Goal: Information Seeking & Learning: Check status

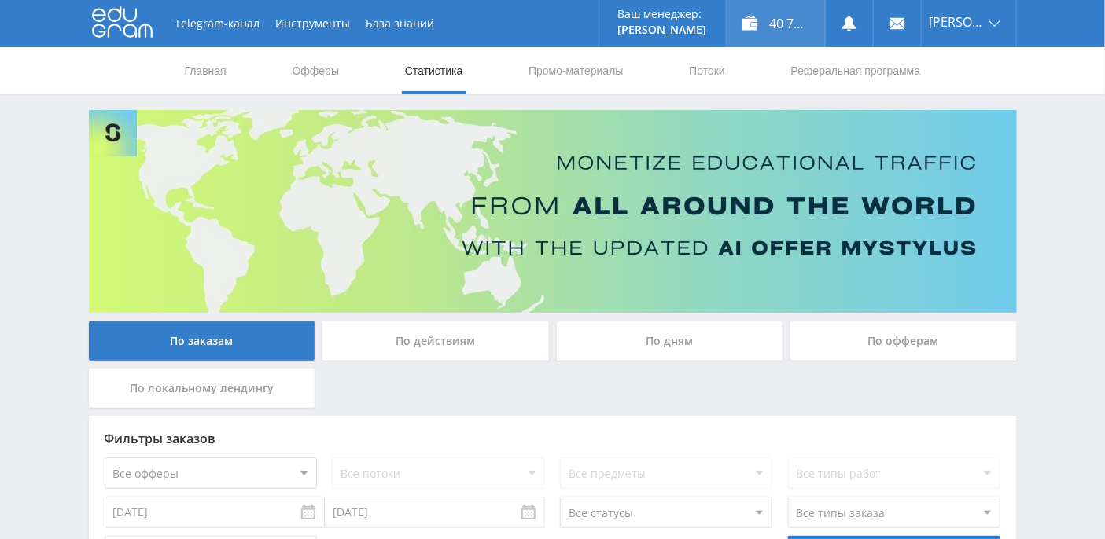
click at [809, 26] on div "40 778,01 ₽" at bounding box center [776, 23] width 98 height 47
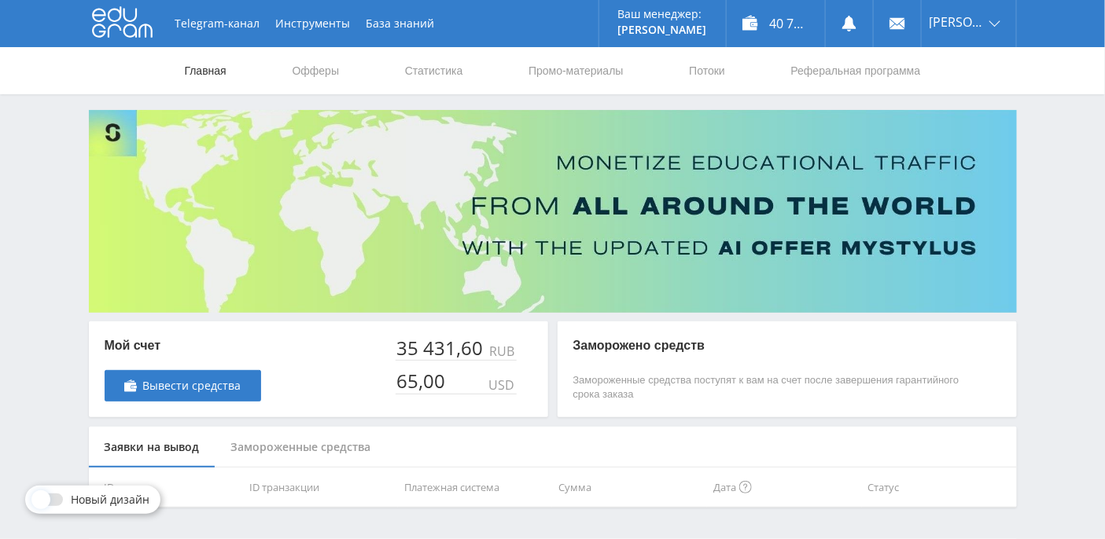
click at [219, 69] on link "Главная" at bounding box center [205, 70] width 45 height 47
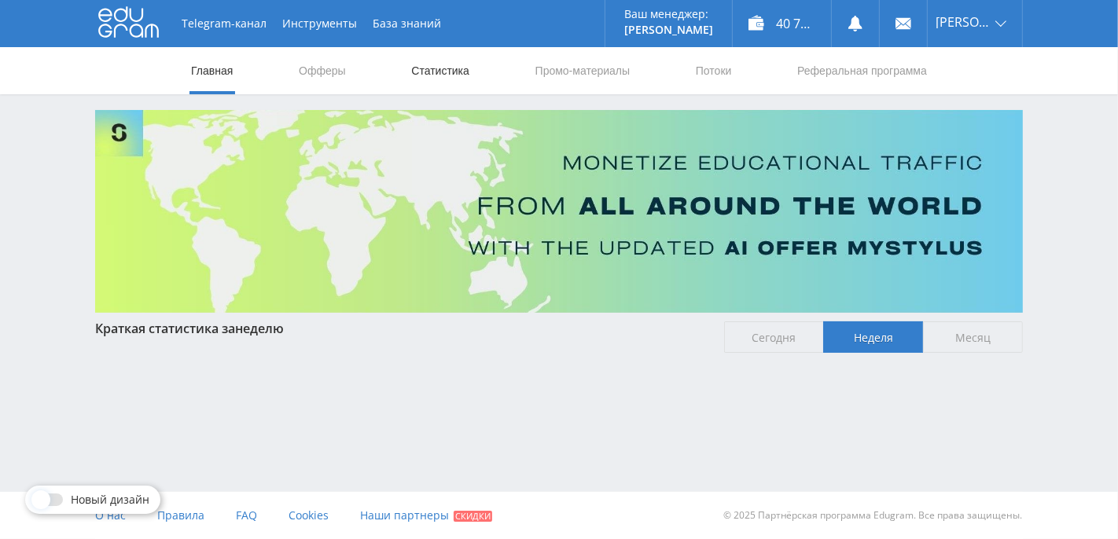
click at [465, 69] on link "Статистика" at bounding box center [440, 70] width 61 height 47
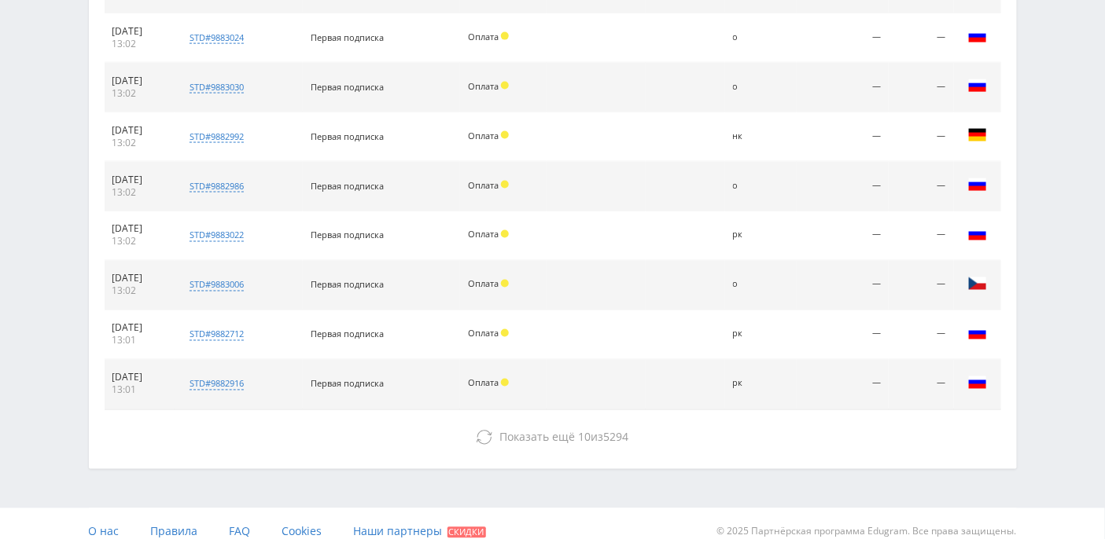
scroll to position [775, 0]
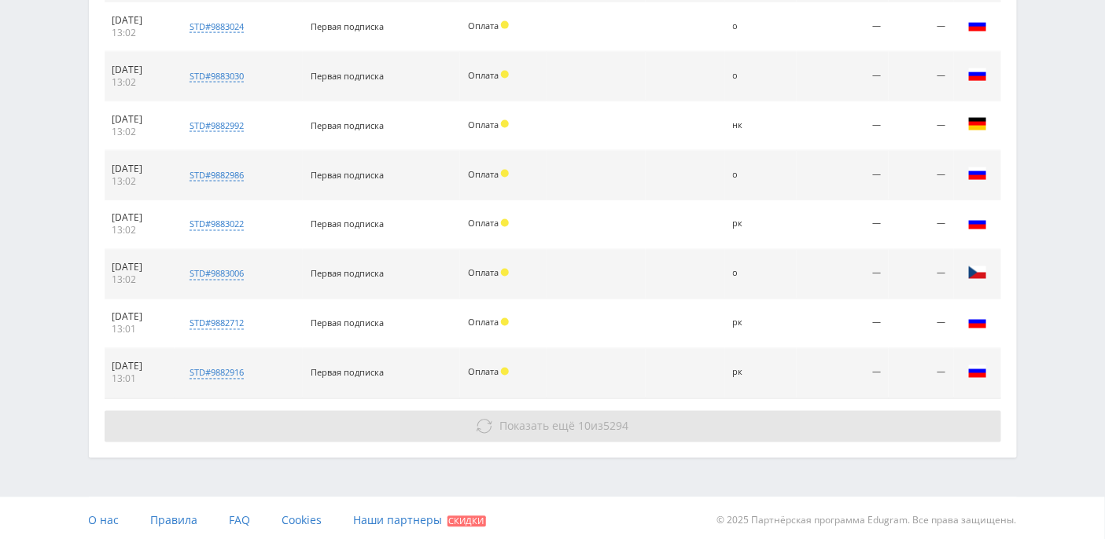
click at [480, 419] on icon at bounding box center [484, 427] width 16 height 16
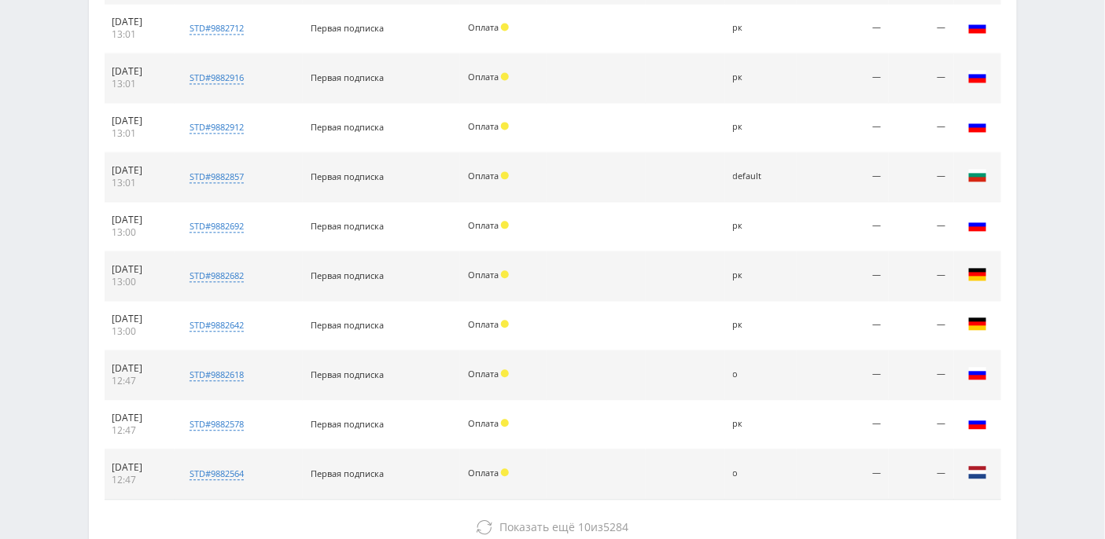
scroll to position [1168, 0]
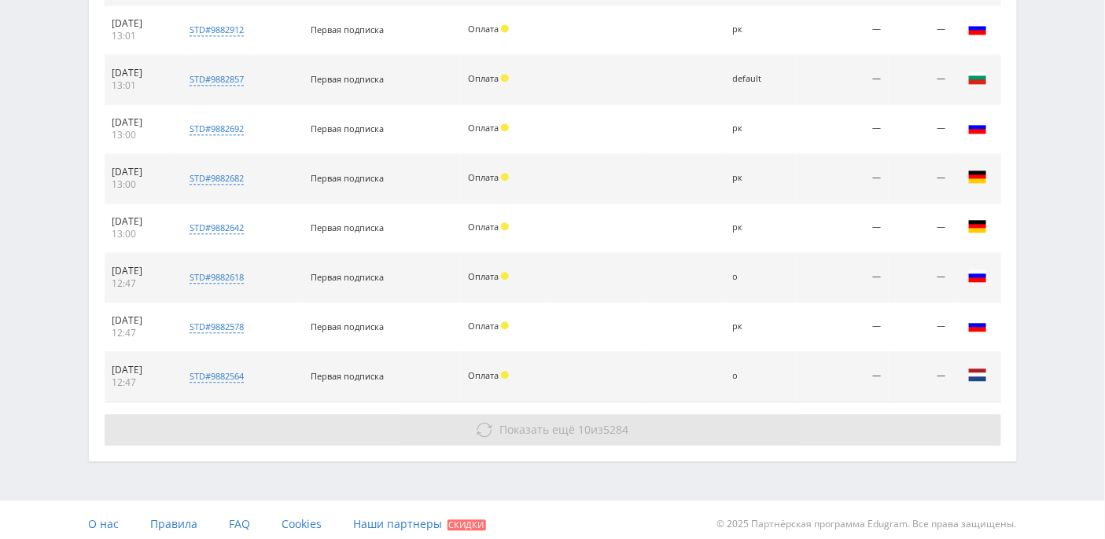
click at [520, 422] on span "Показать ещё" at bounding box center [536, 429] width 75 height 15
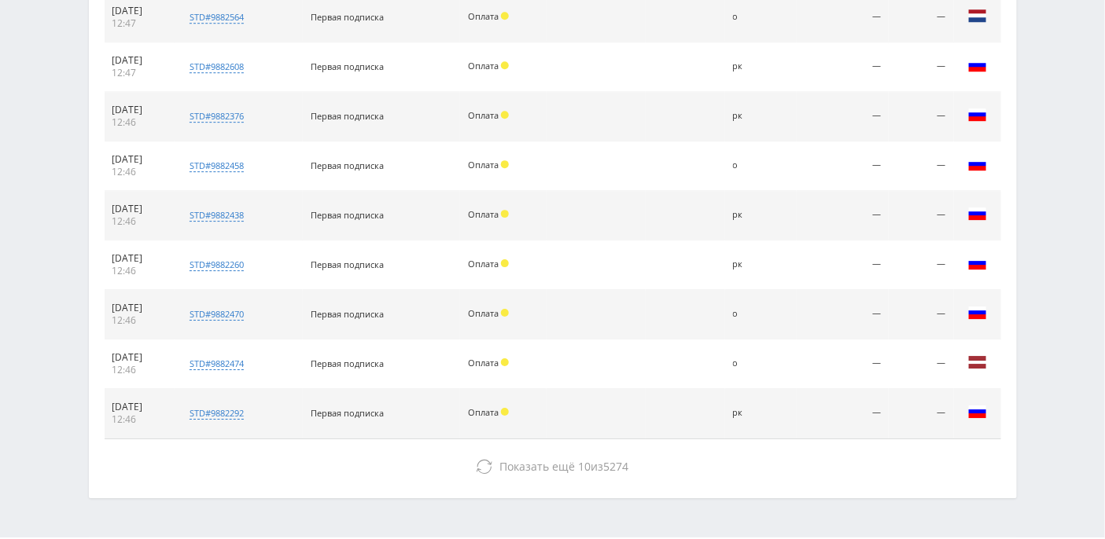
scroll to position [1562, 0]
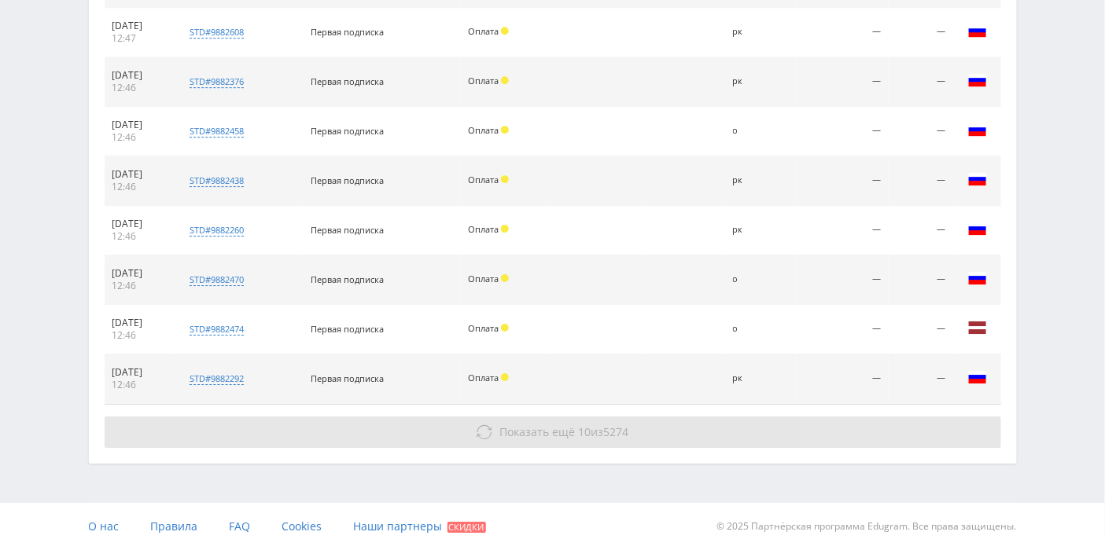
click at [548, 417] on button "Показать ещё 10 из 5274" at bounding box center [553, 432] width 896 height 31
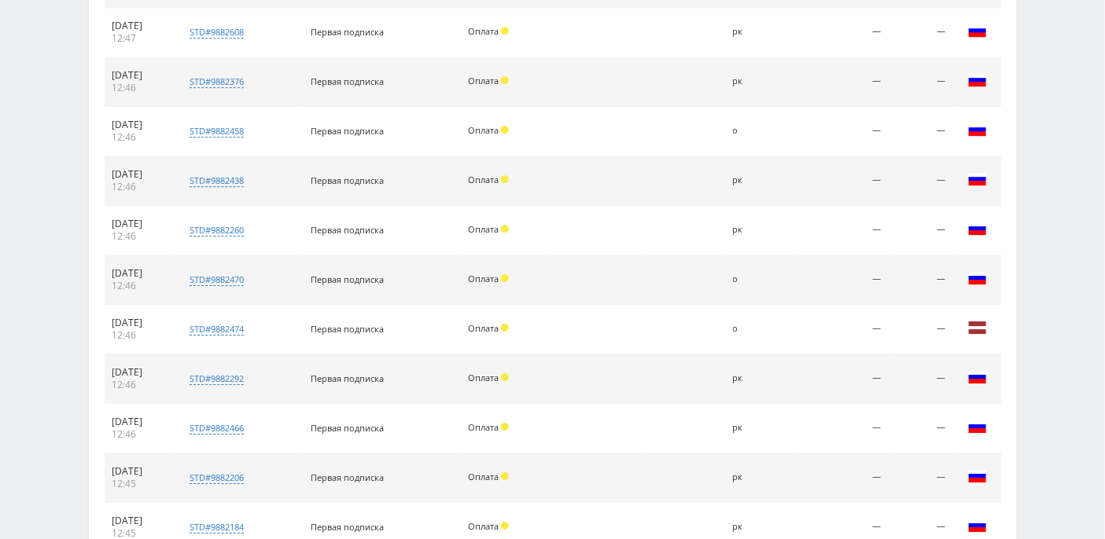
scroll to position [2005, 0]
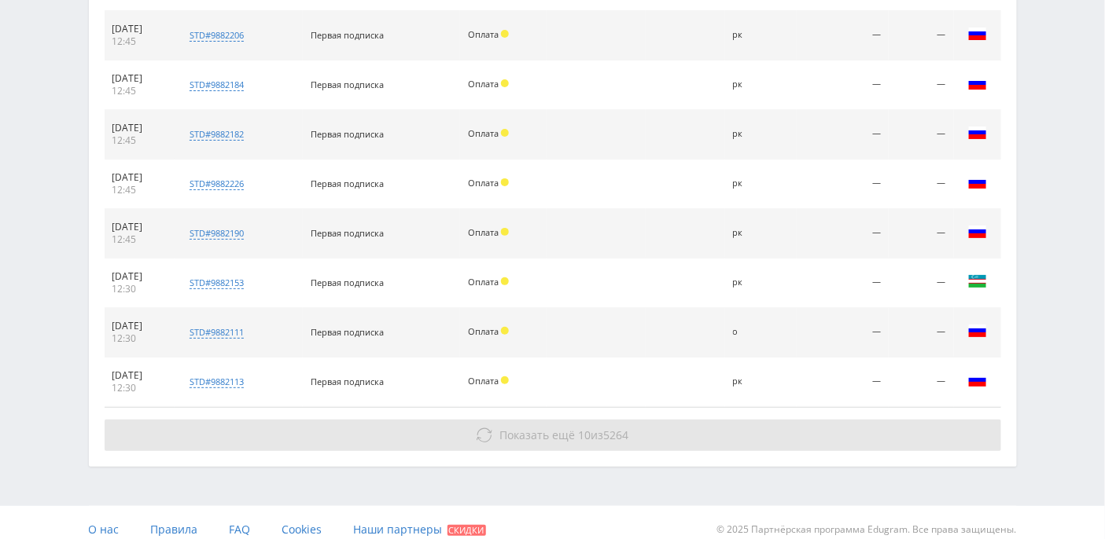
click at [500, 428] on span "Показать ещё" at bounding box center [536, 435] width 75 height 15
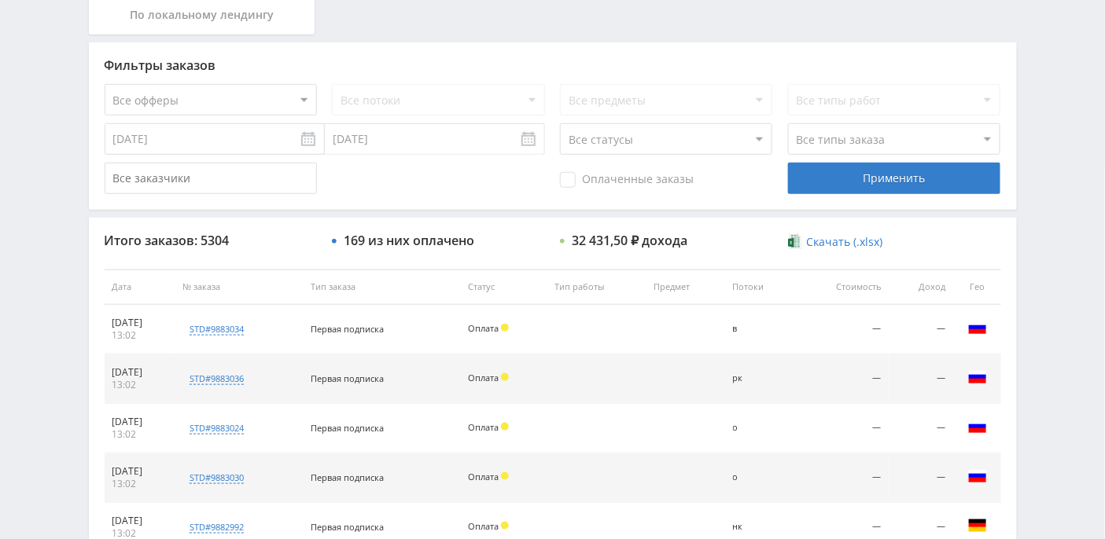
scroll to position [0, 0]
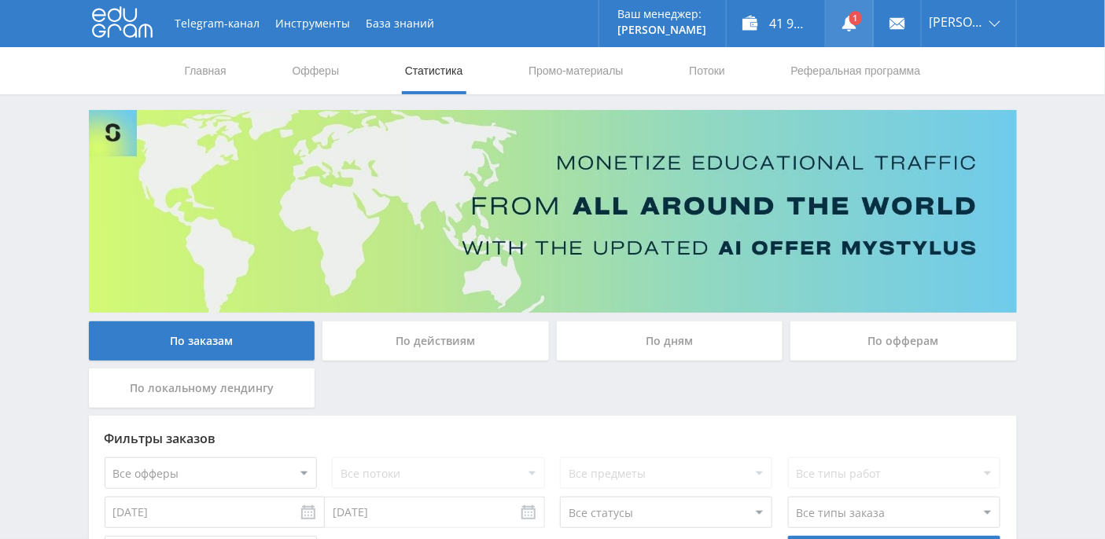
click at [867, 20] on link at bounding box center [849, 23] width 47 height 47
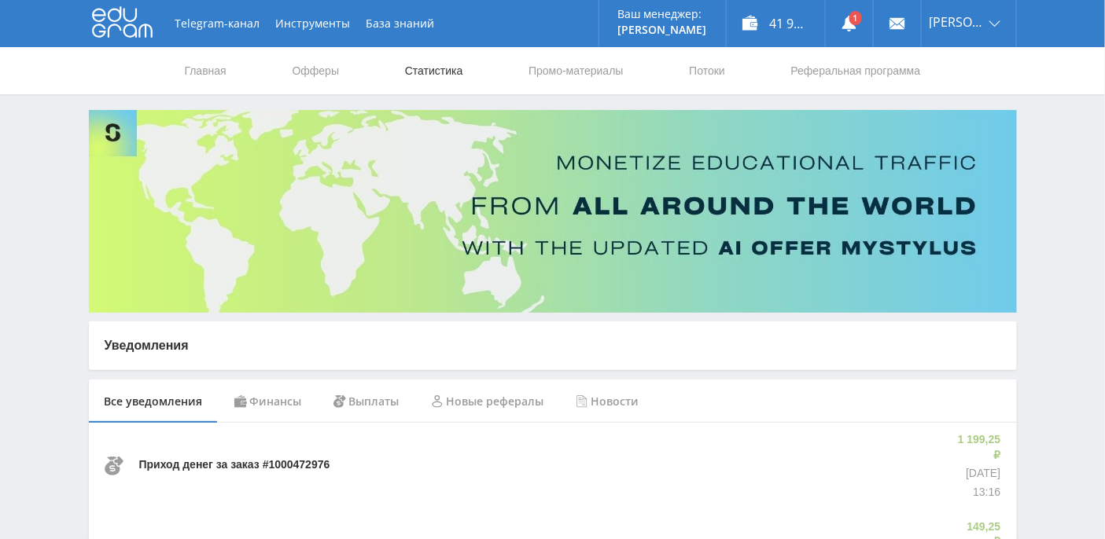
click at [449, 74] on link "Статистика" at bounding box center [433, 70] width 61 height 47
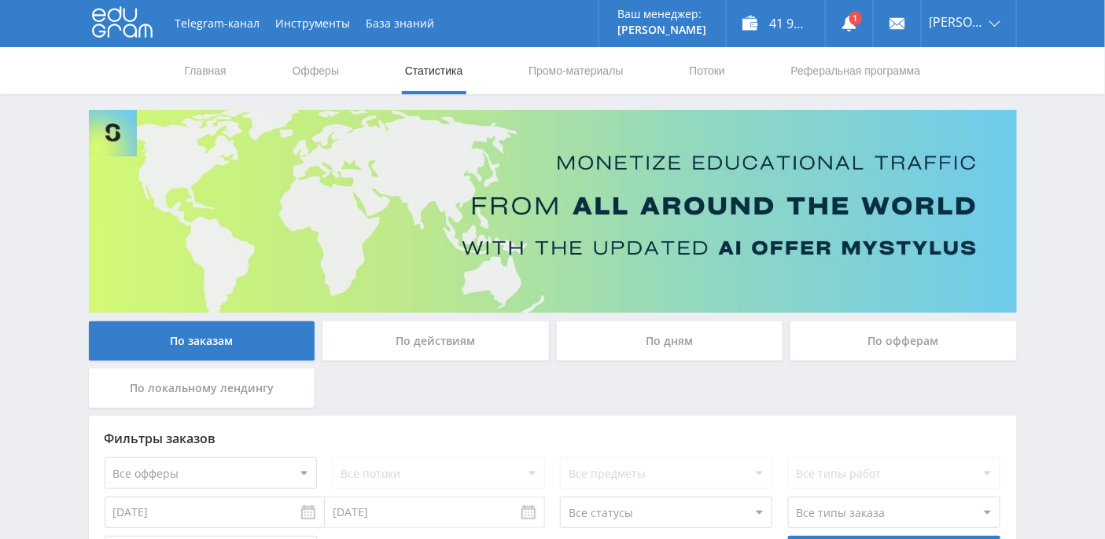
click at [677, 333] on div "По дням" at bounding box center [670, 341] width 226 height 39
click at [0, 0] on input "По дням" at bounding box center [0, 0] width 0 height 0
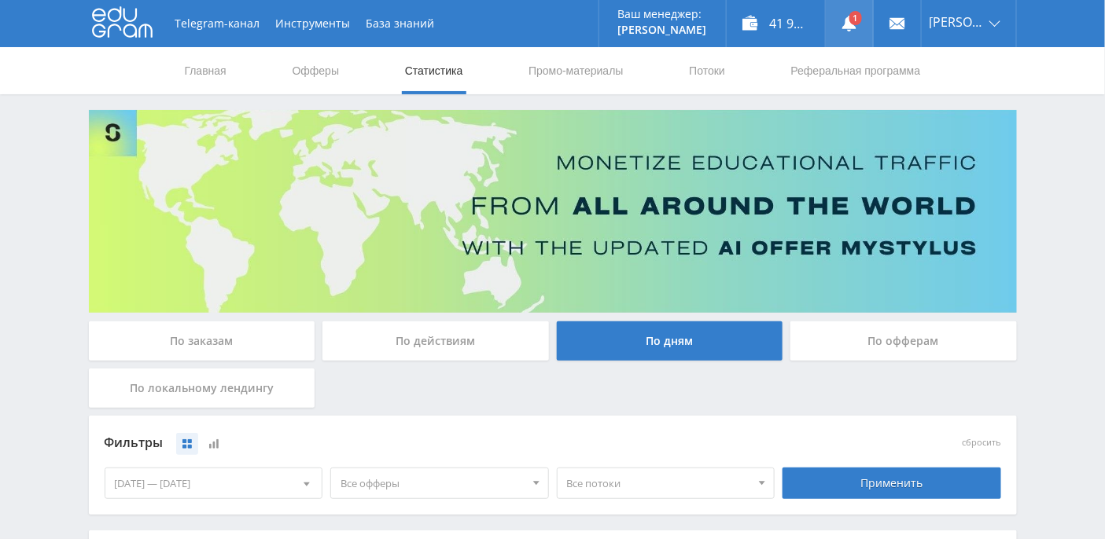
click at [873, 25] on link at bounding box center [849, 23] width 47 height 47
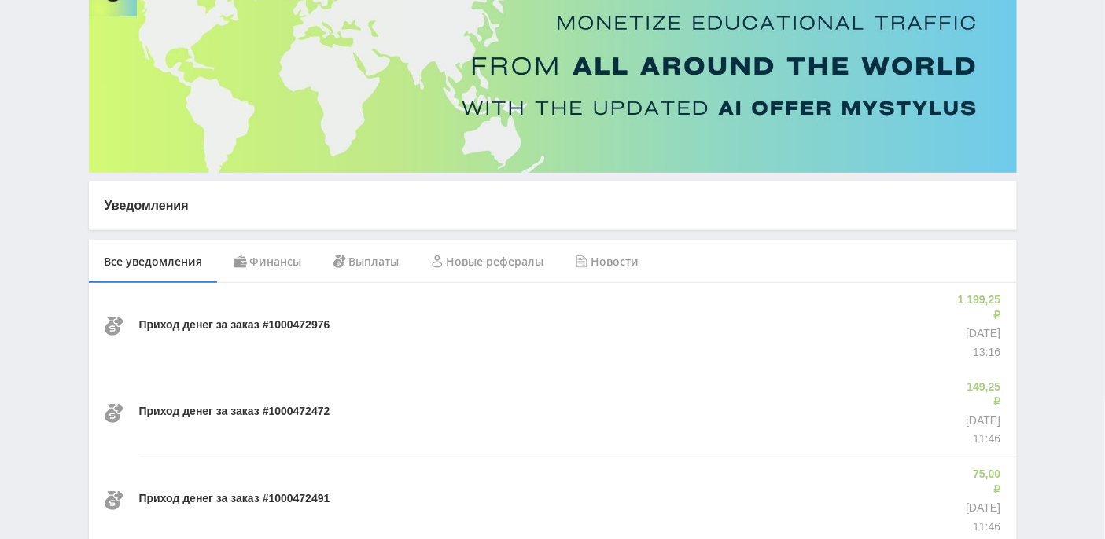
scroll to position [289, 0]
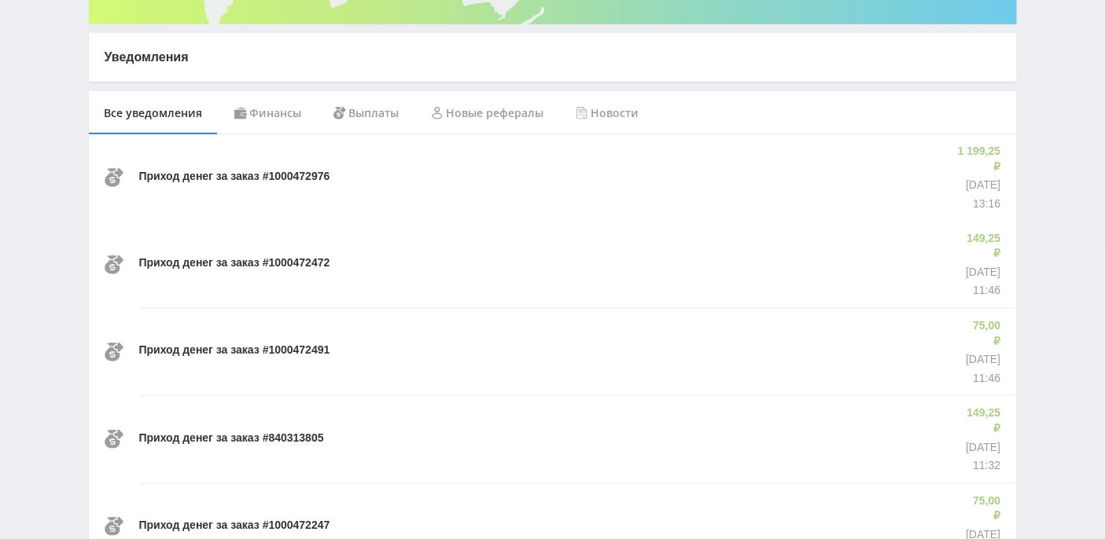
click at [274, 107] on div "Финансы" at bounding box center [268, 113] width 99 height 44
click at [152, 120] on div "Все уведомления" at bounding box center [154, 113] width 130 height 44
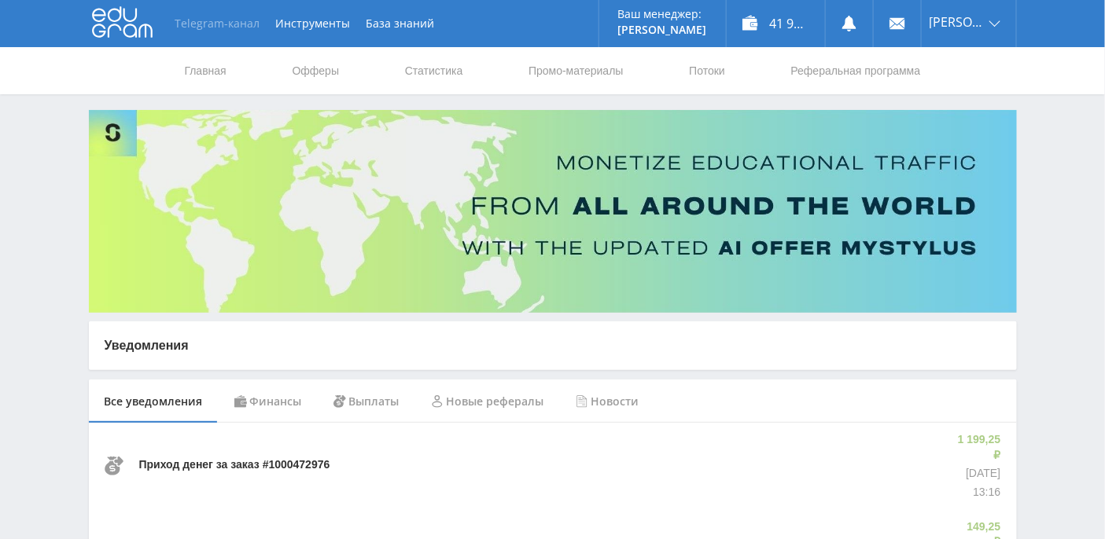
click at [204, 27] on link "Telegram-канал" at bounding box center [217, 23] width 101 height 47
click at [811, 30] on div "41 977,31 ₽" at bounding box center [776, 23] width 98 height 47
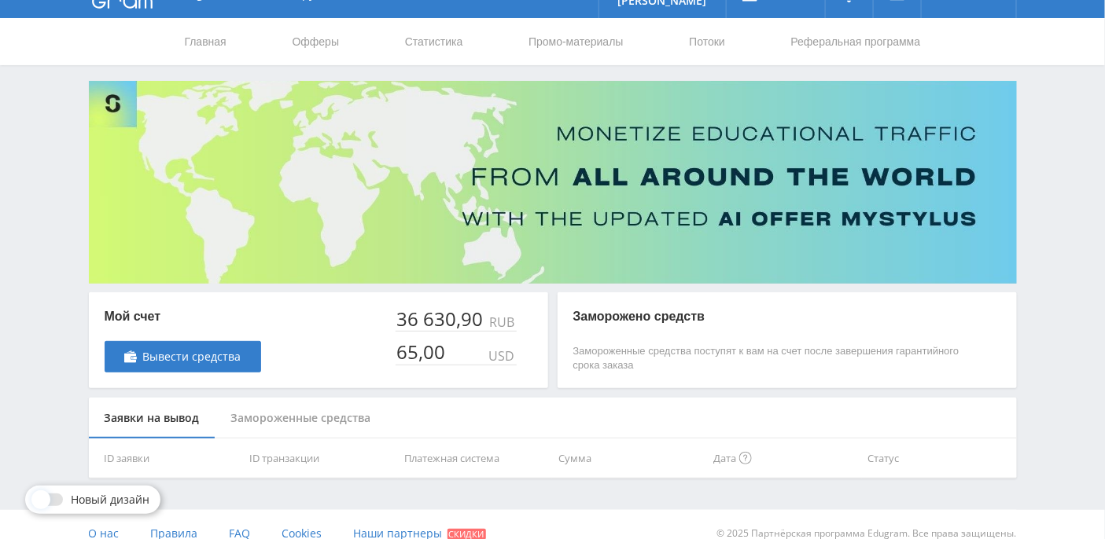
scroll to position [45, 0]
